Goal: Check status

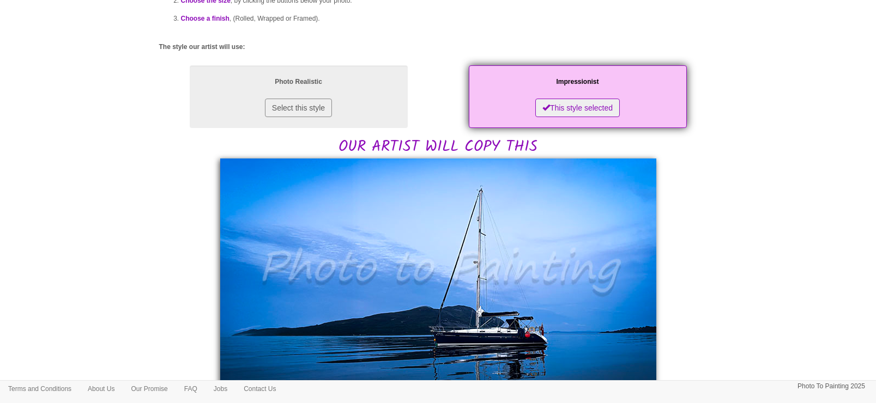
scroll to position [136, 0]
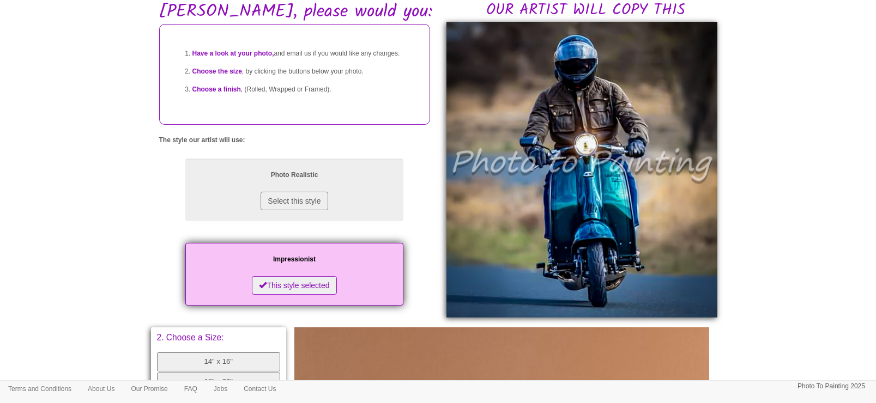
scroll to position [68, 0]
